Goal: Go to known website: Go to known website

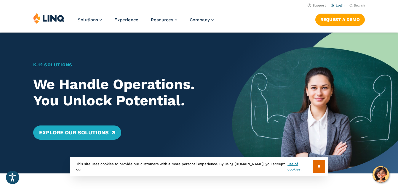
click at [341, 5] on link "Login" at bounding box center [338, 6] width 14 height 4
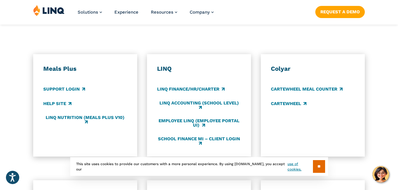
scroll to position [317, 0]
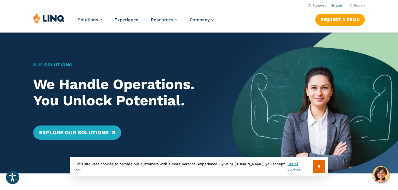
click at [340, 4] on link "Login" at bounding box center [338, 6] width 14 height 4
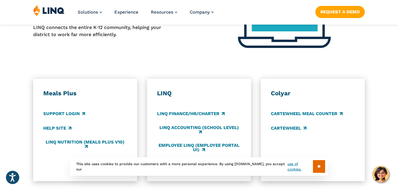
scroll to position [302, 0]
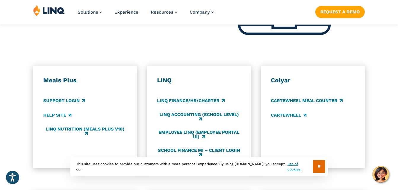
click at [168, 83] on h3 "LINQ" at bounding box center [199, 80] width 84 height 8
click at [187, 155] on link "School Finance MI – Client Login" at bounding box center [199, 153] width 84 height 10
